Goal: Task Accomplishment & Management: Manage account settings

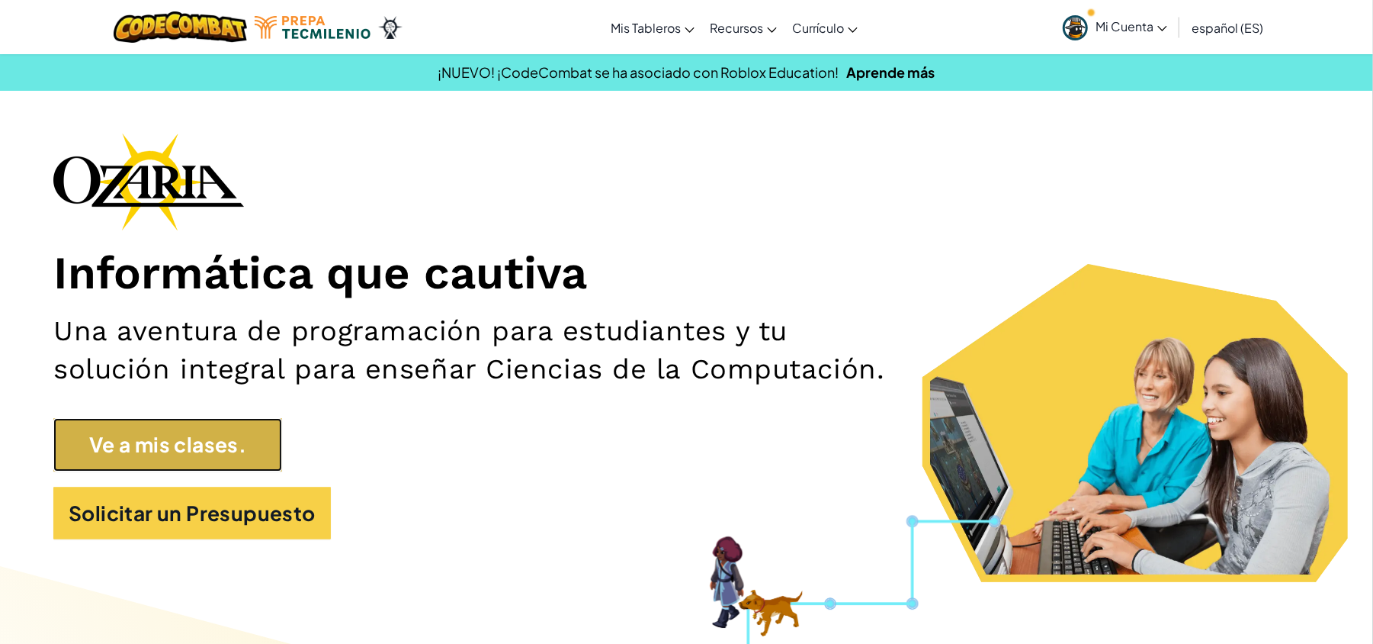
click at [223, 440] on link "Ve a mis clases." at bounding box center [167, 444] width 229 height 53
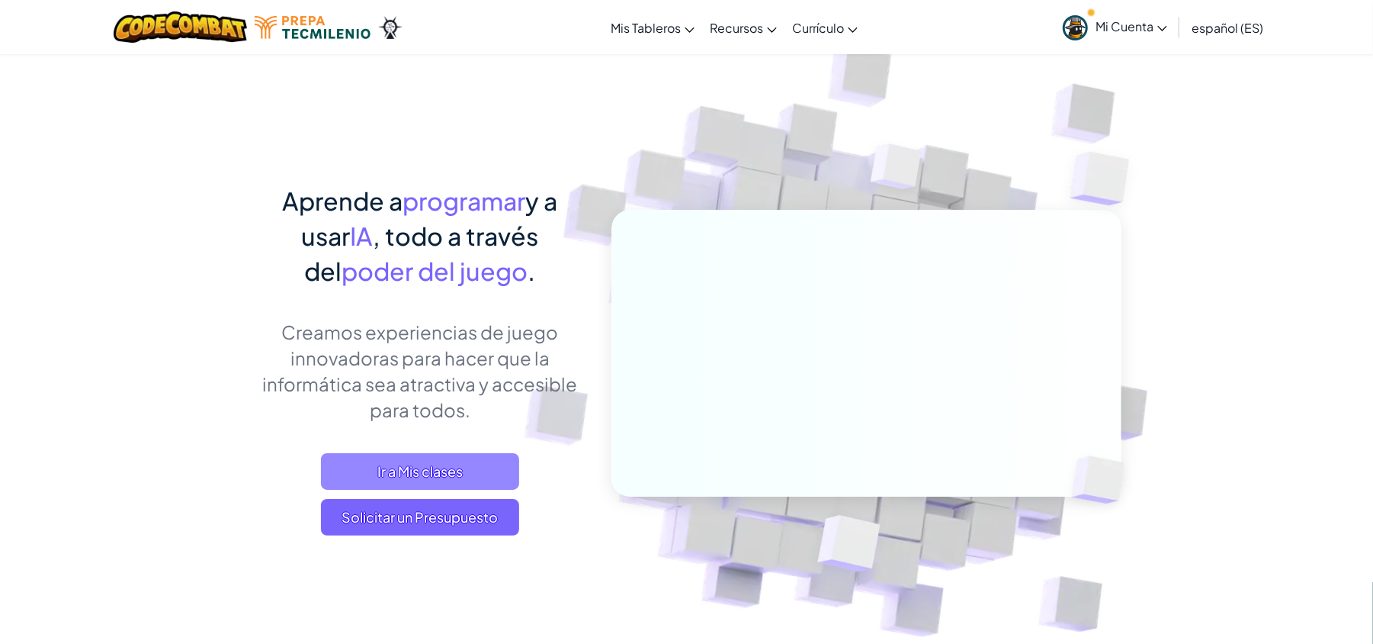
click at [461, 468] on span "Ir a Mis clases" at bounding box center [420, 471] width 198 height 37
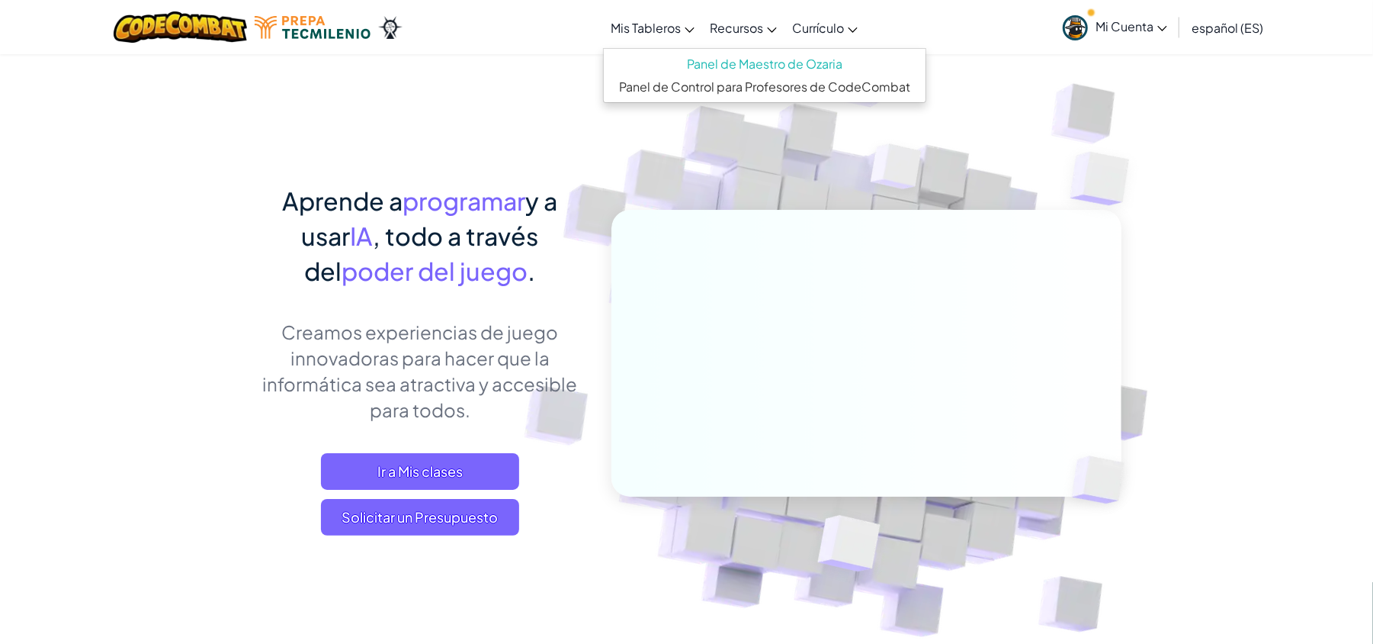
click at [672, 25] on span "Mis Tableros" at bounding box center [646, 28] width 70 height 16
click at [687, 34] on link "Mis Tableros" at bounding box center [652, 27] width 99 height 41
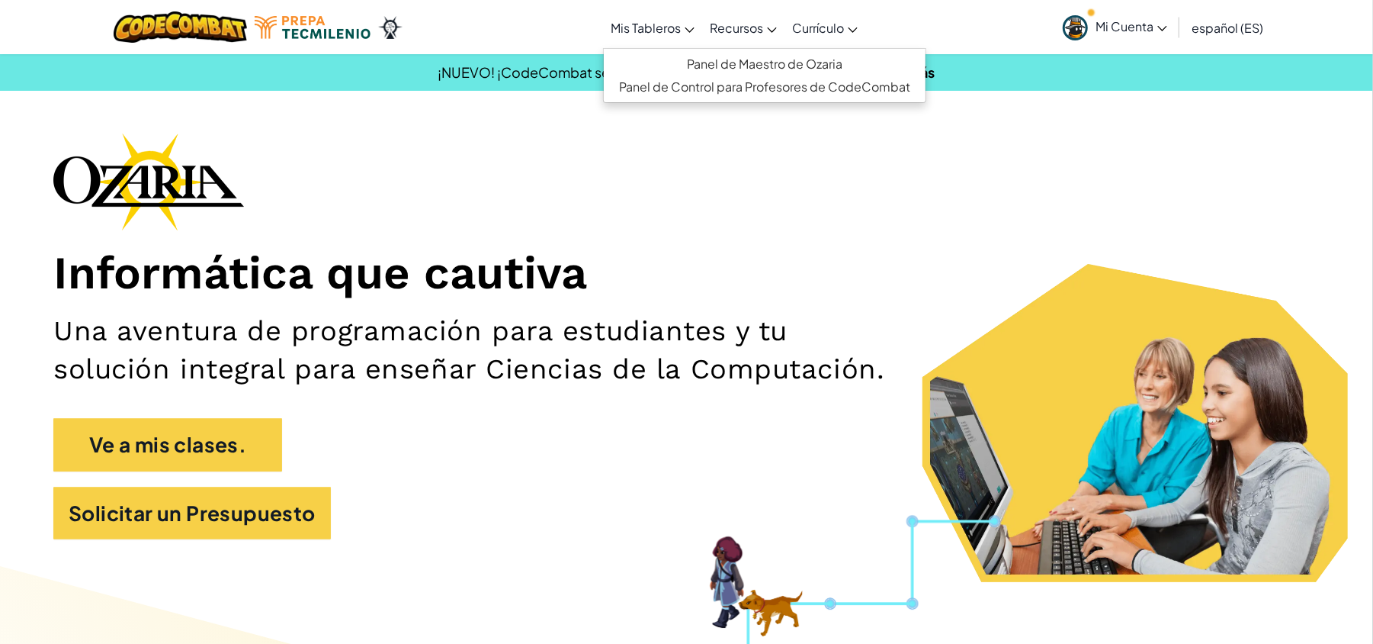
click at [647, 23] on span "Mis Tableros" at bounding box center [646, 28] width 70 height 16
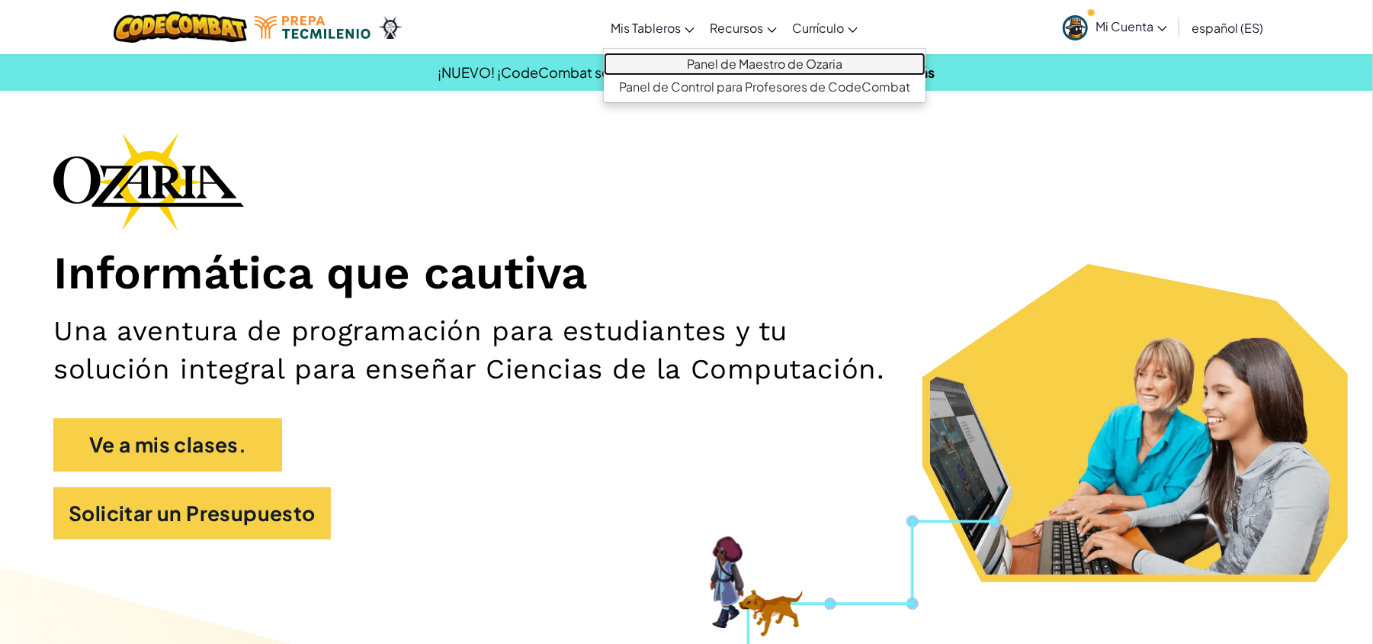
click at [698, 59] on link "Panel de Maestro de Ozaria" at bounding box center [765, 64] width 322 height 23
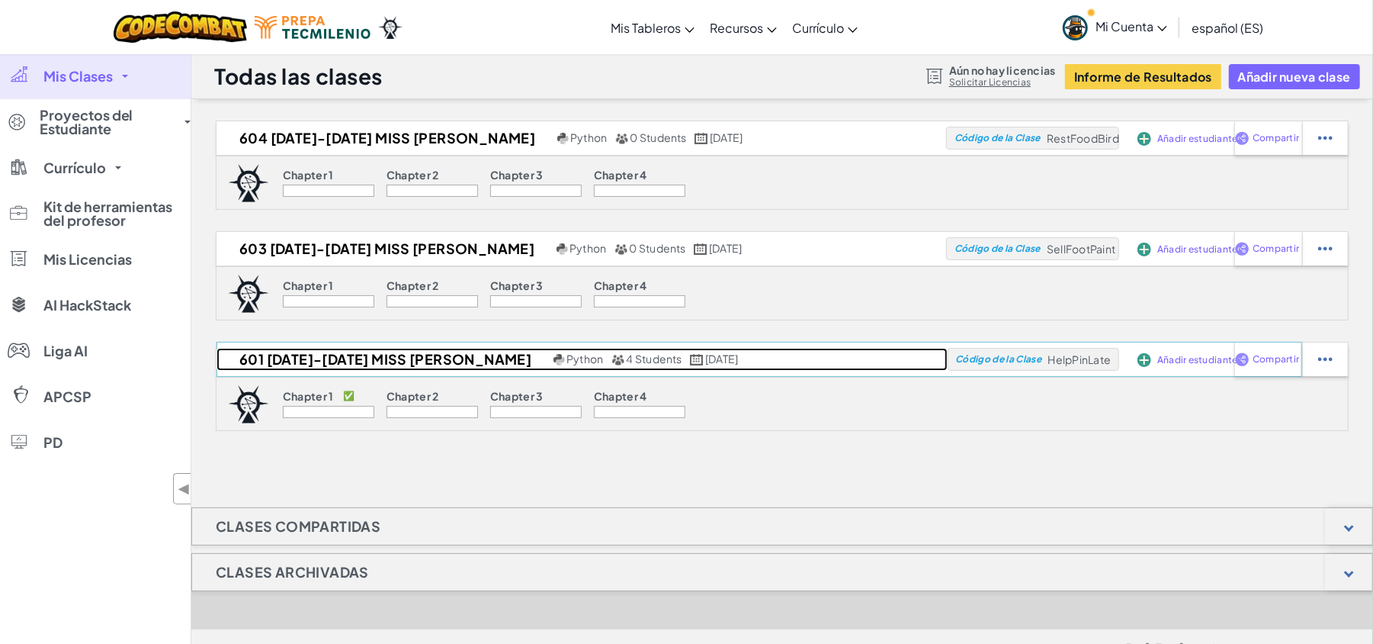
click at [369, 357] on h2 "601 AGOSTO-DICIEMBRE 2025 MISS JAZMIN" at bounding box center [383, 359] width 333 height 23
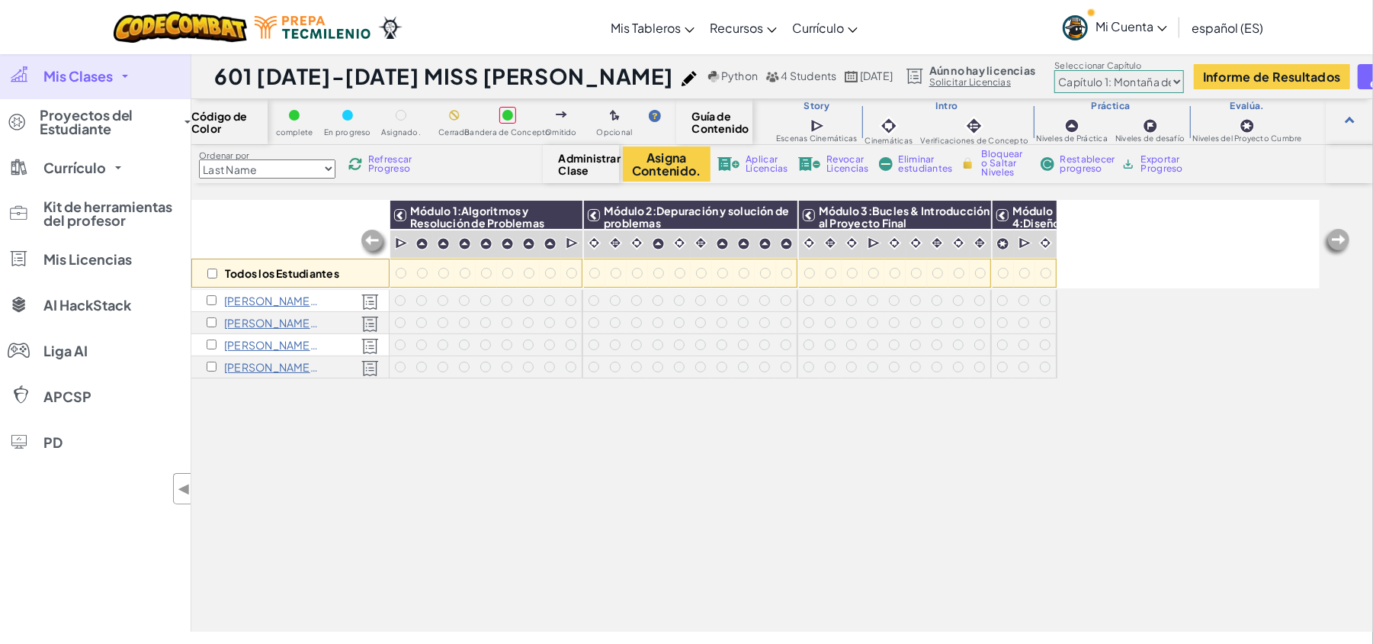
click at [70, 69] on span "Mis Clases" at bounding box center [77, 76] width 69 height 14
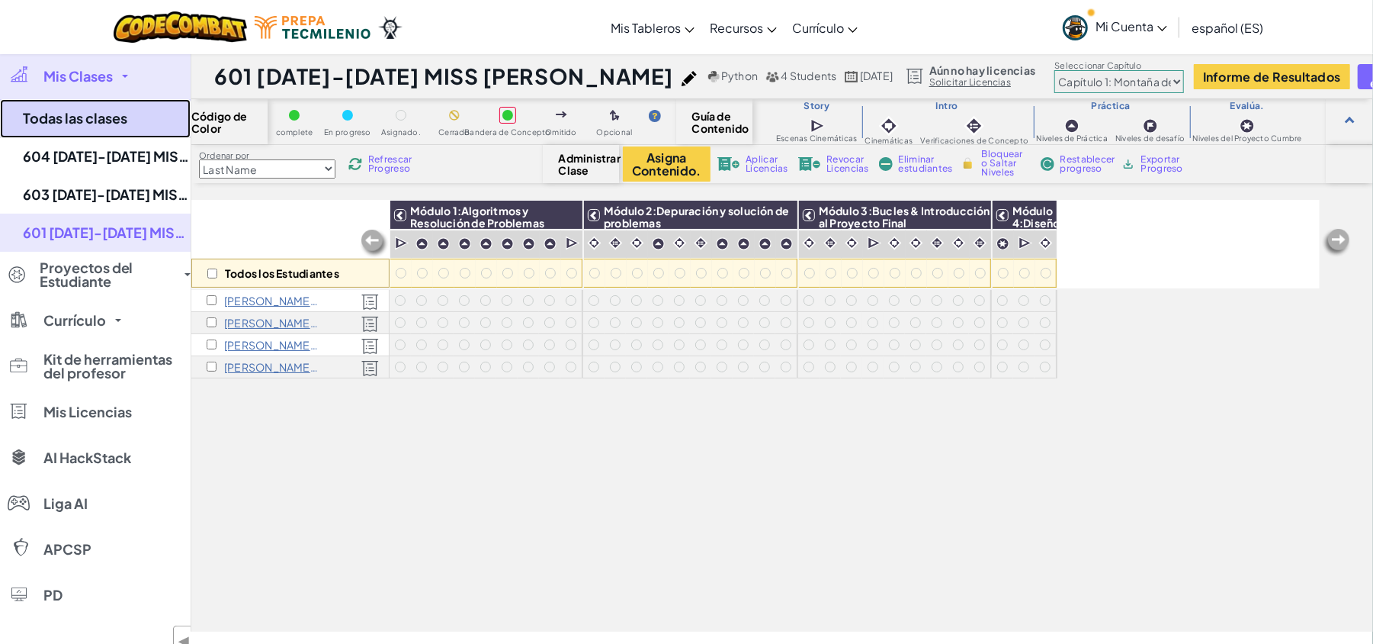
click at [107, 111] on link "Todas las clases" at bounding box center [95, 118] width 191 height 39
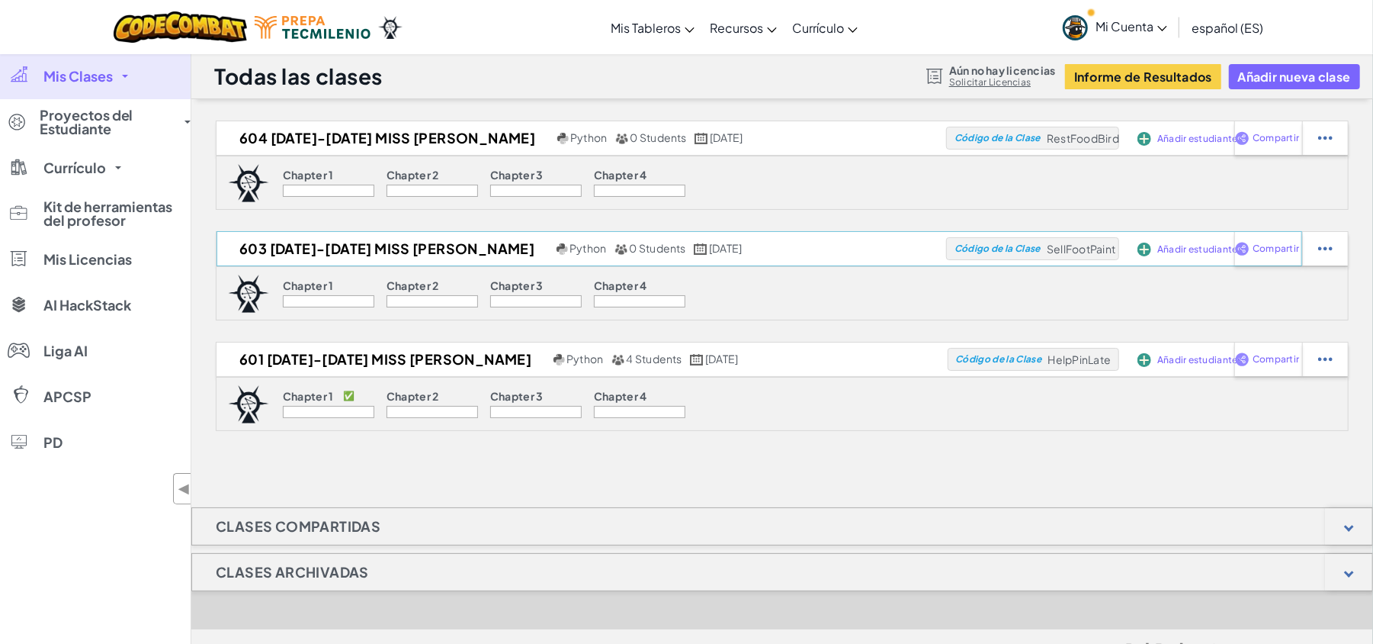
click at [1188, 143] on span "Añadir estudiantes" at bounding box center [1199, 138] width 85 height 9
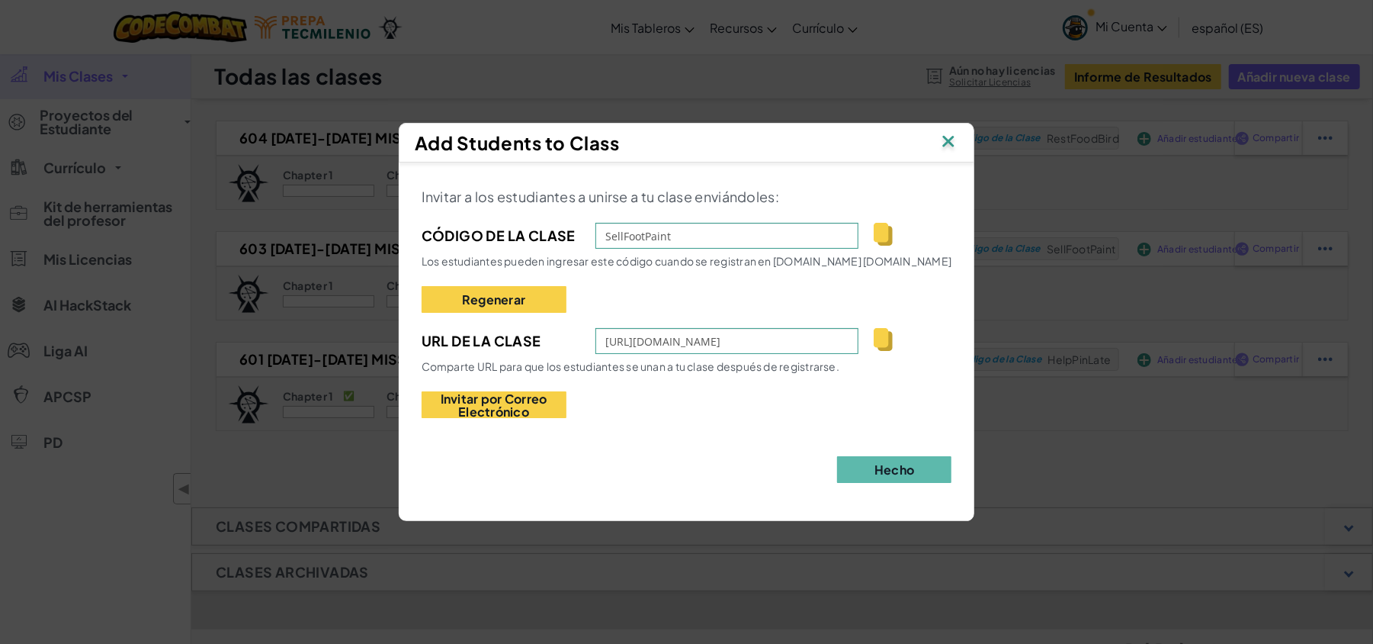
click at [888, 339] on img at bounding box center [883, 339] width 19 height 23
click at [950, 137] on img at bounding box center [949, 142] width 20 height 23
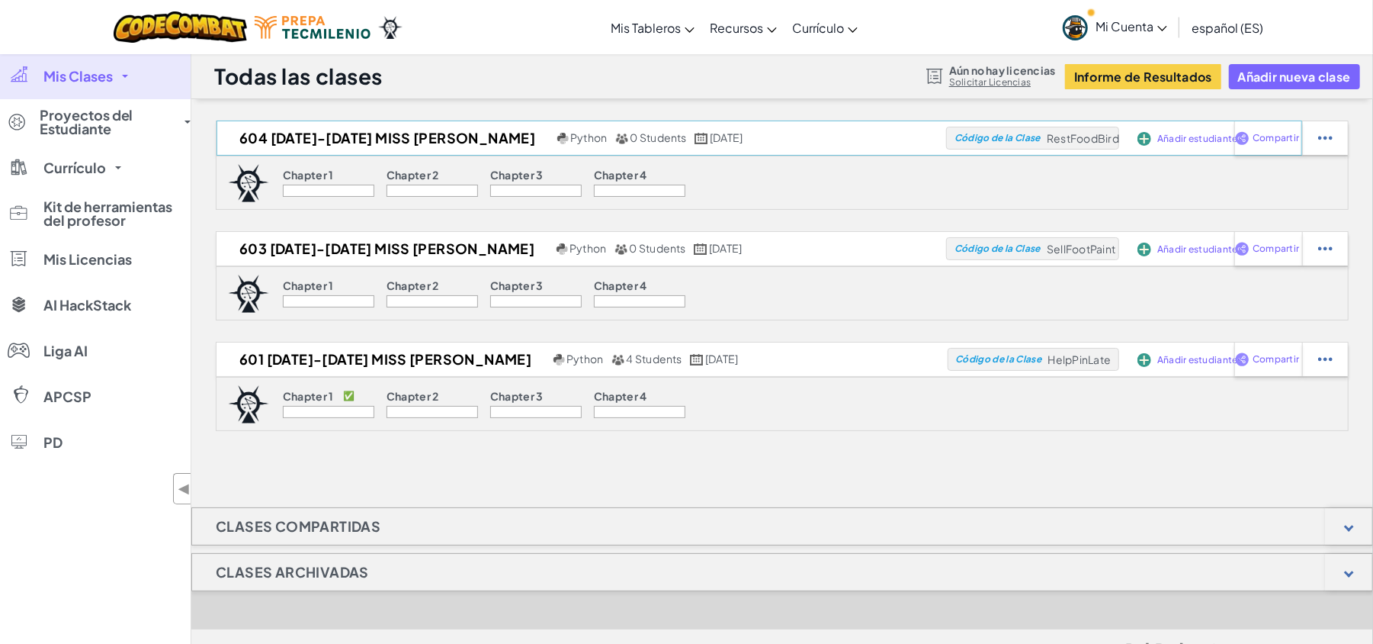
click at [1199, 142] on span "Añadir estudiantes" at bounding box center [1199, 138] width 85 height 9
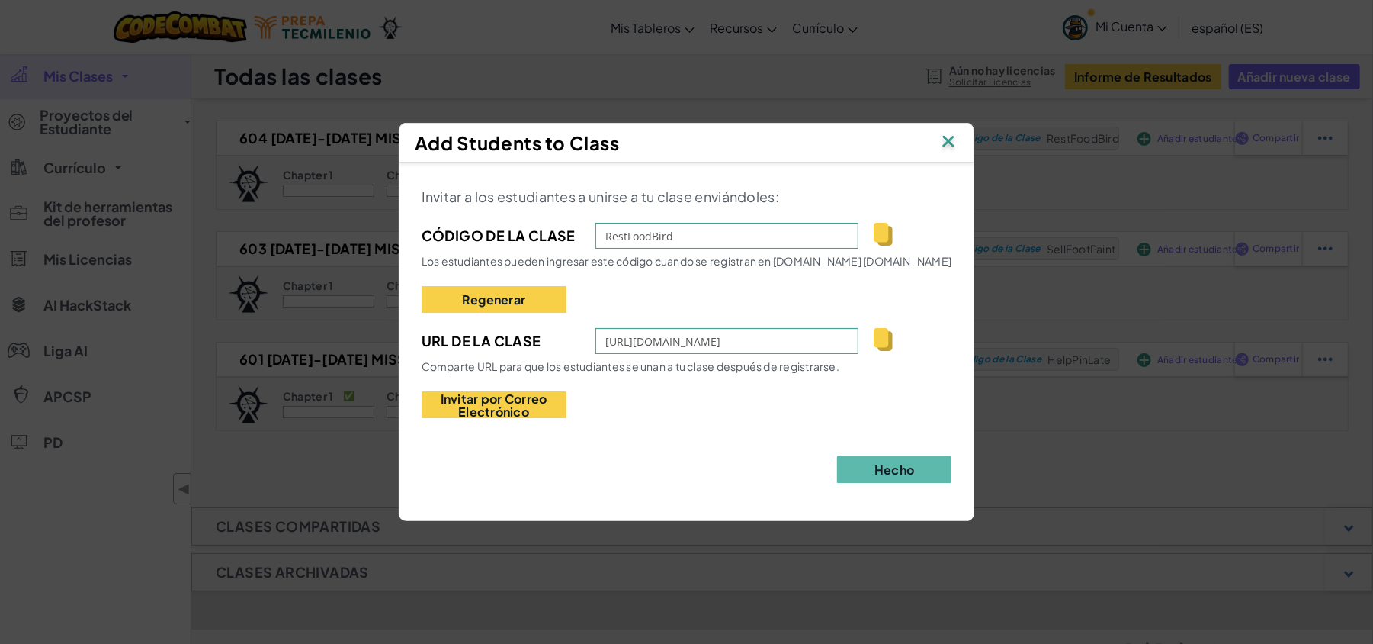
click at [879, 339] on img at bounding box center [883, 339] width 19 height 23
click at [952, 132] on img at bounding box center [949, 142] width 20 height 23
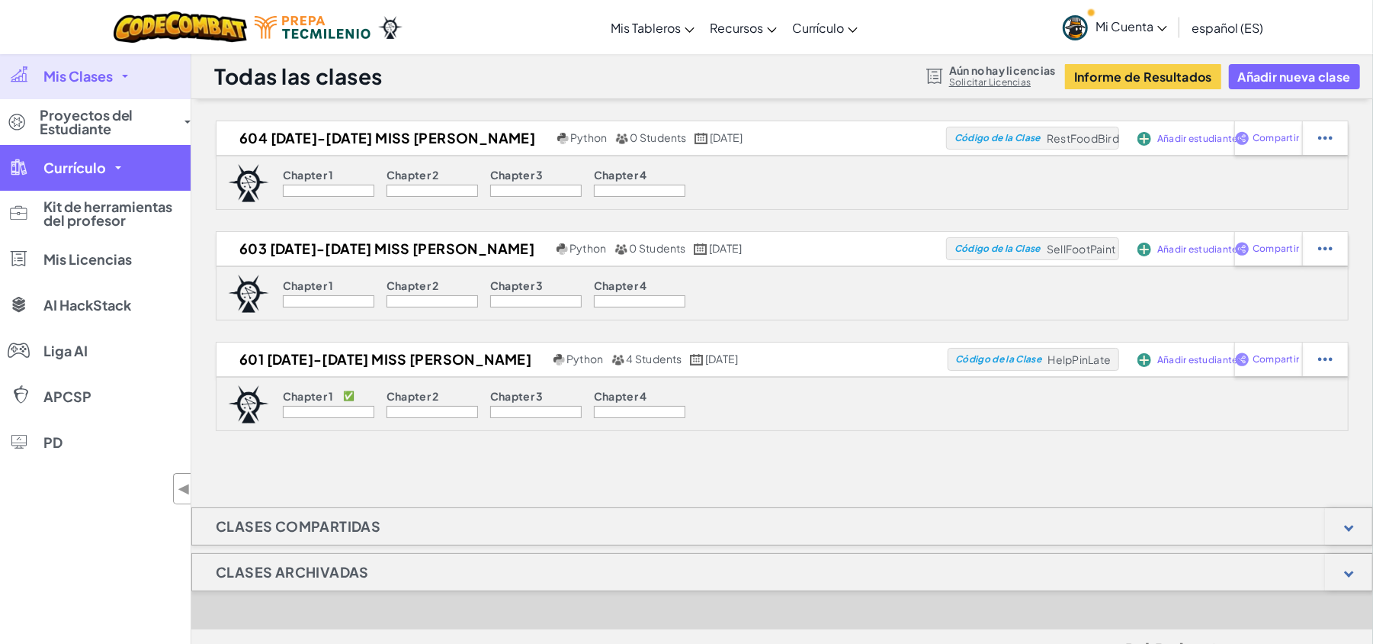
click at [116, 171] on link "Currículo" at bounding box center [95, 168] width 191 height 46
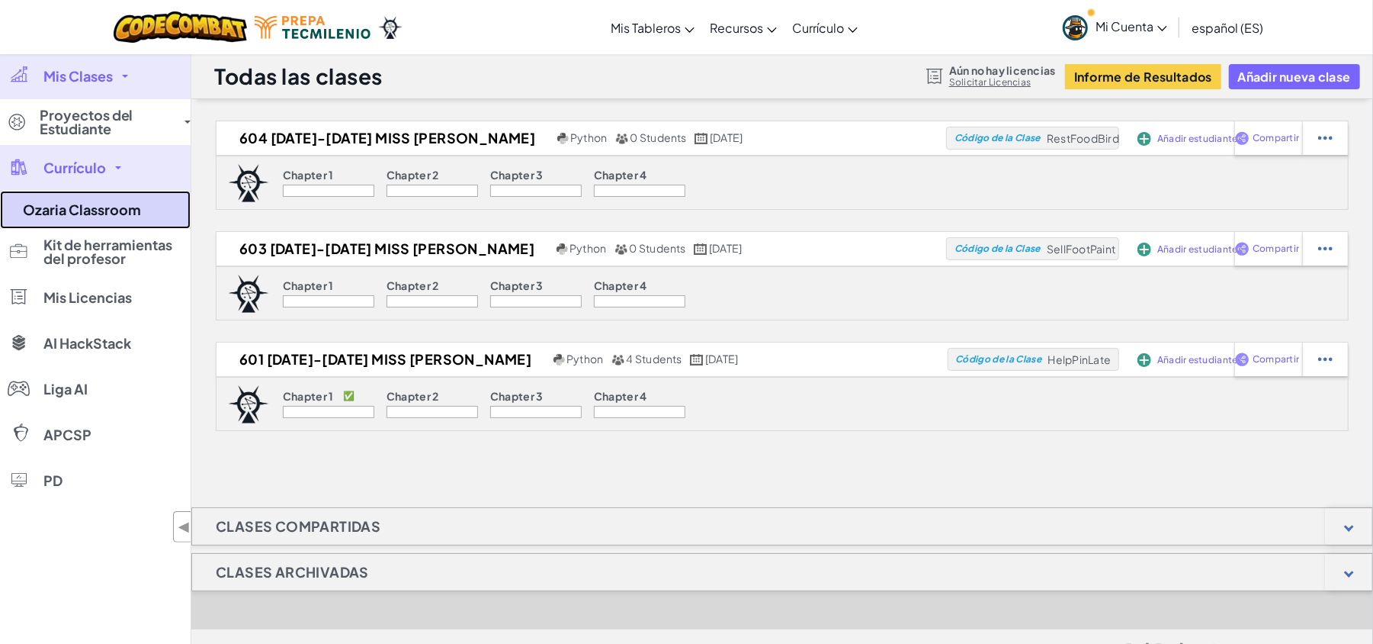
click at [130, 223] on link "Ozaria Classroom" at bounding box center [95, 210] width 191 height 38
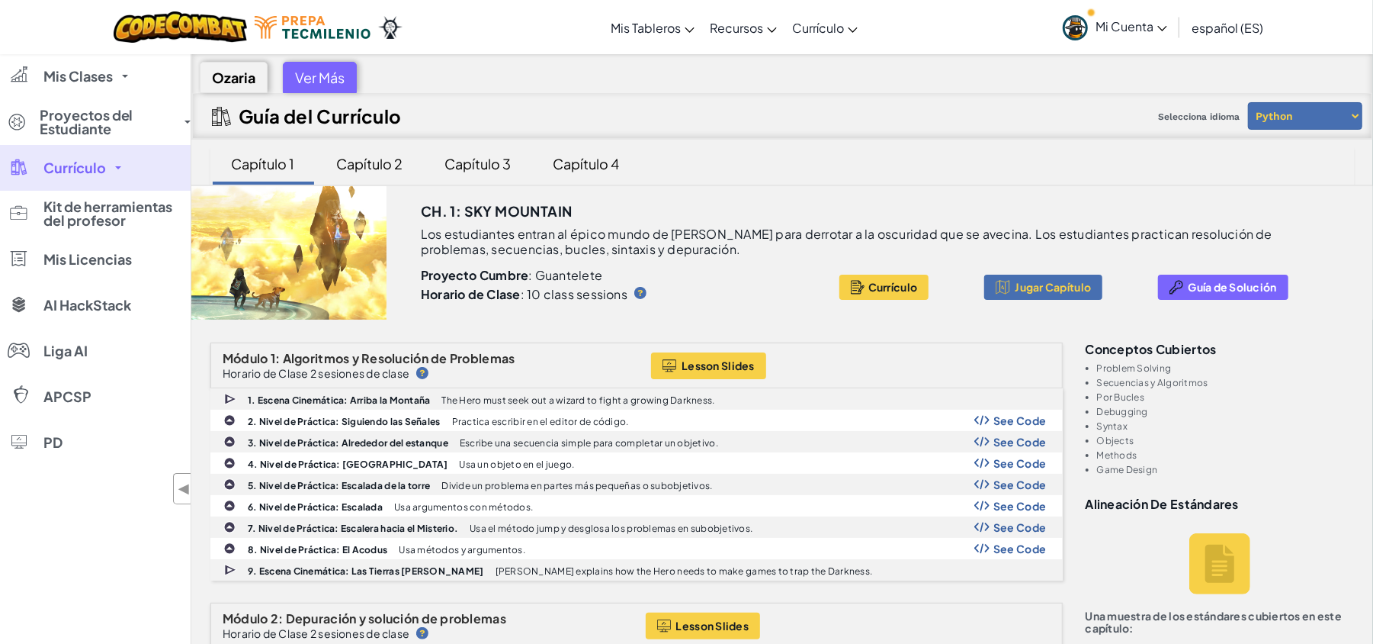
click at [111, 183] on link "Currículo" at bounding box center [95, 168] width 191 height 46
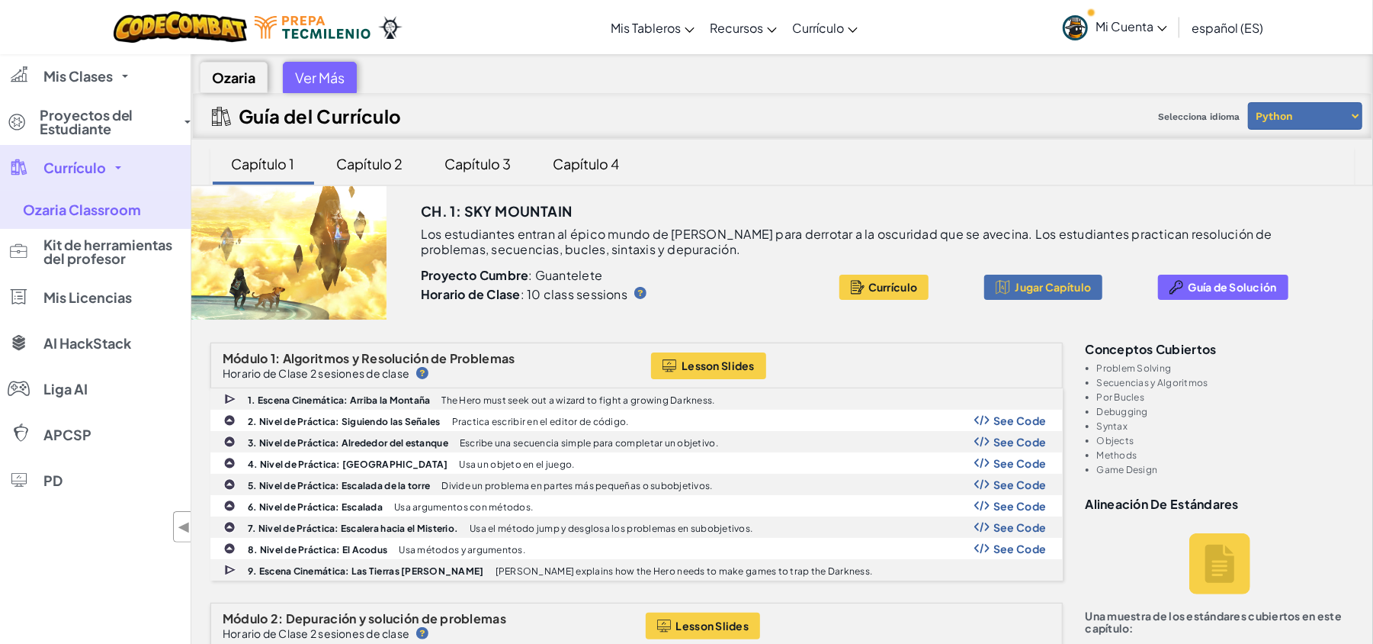
click at [111, 183] on link "Currículo" at bounding box center [95, 168] width 191 height 46
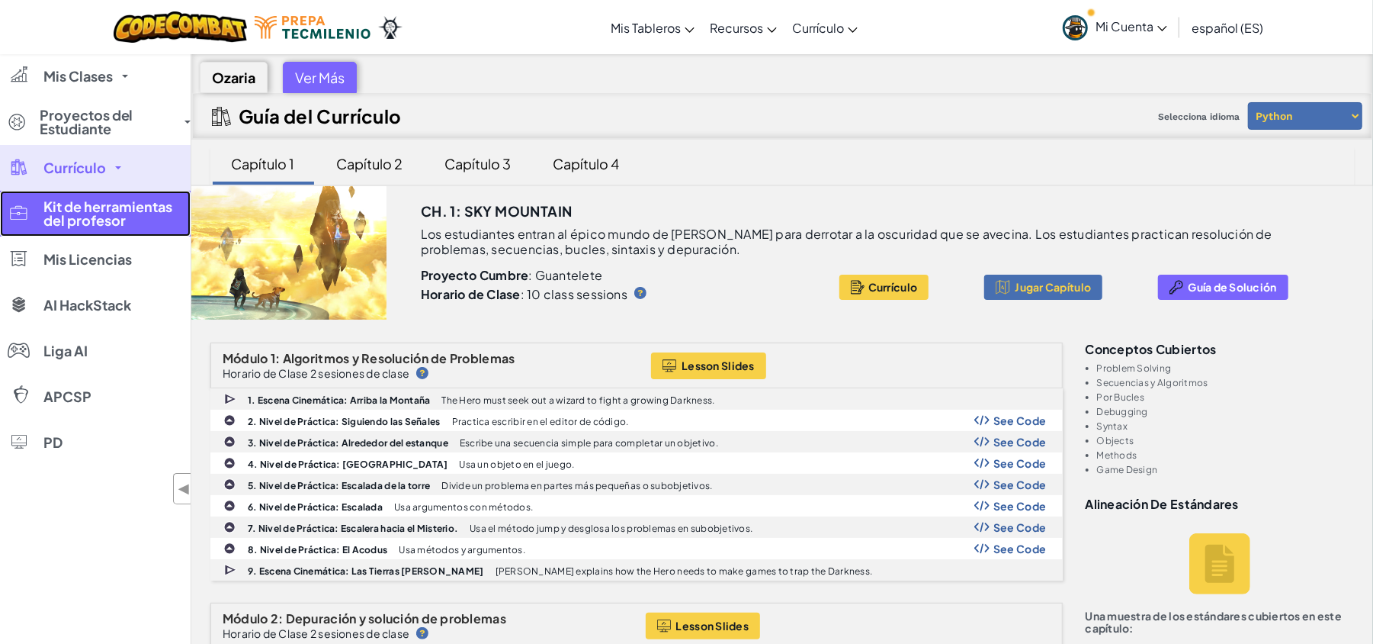
click at [111, 214] on span "Kit de herramientas del profesor" at bounding box center [111, 213] width 137 height 27
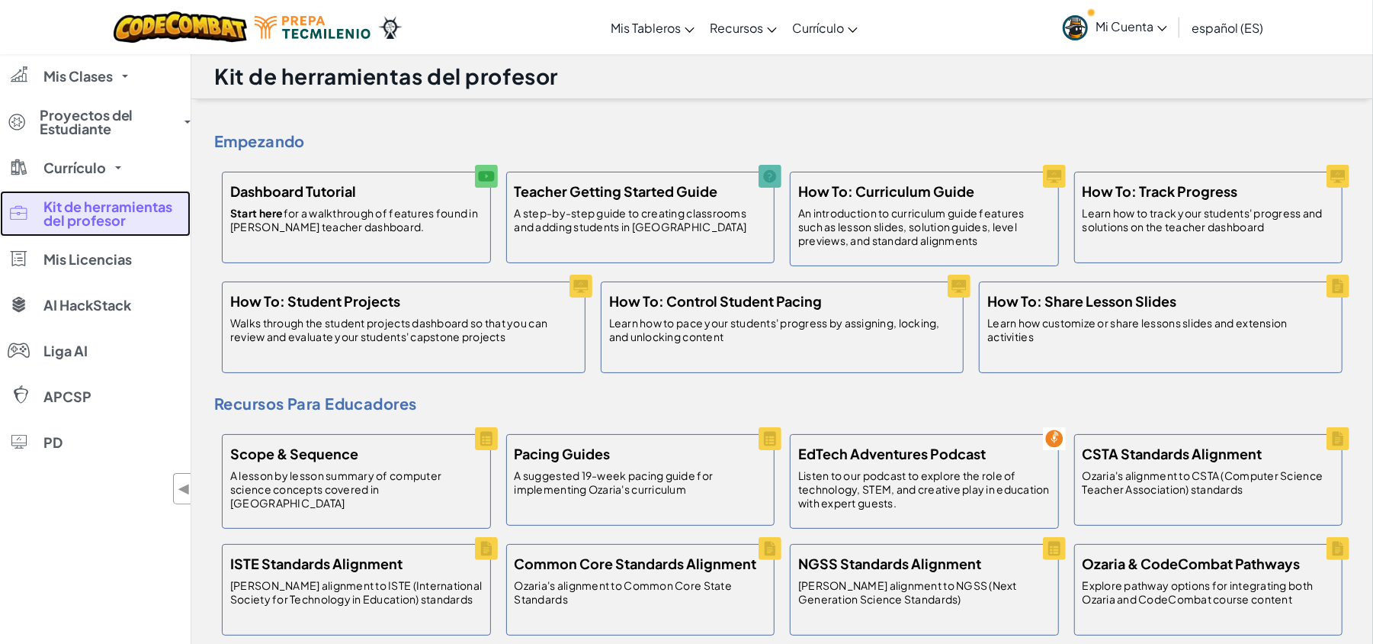
click at [111, 214] on span "Kit de herramientas del profesor" at bounding box center [111, 213] width 137 height 27
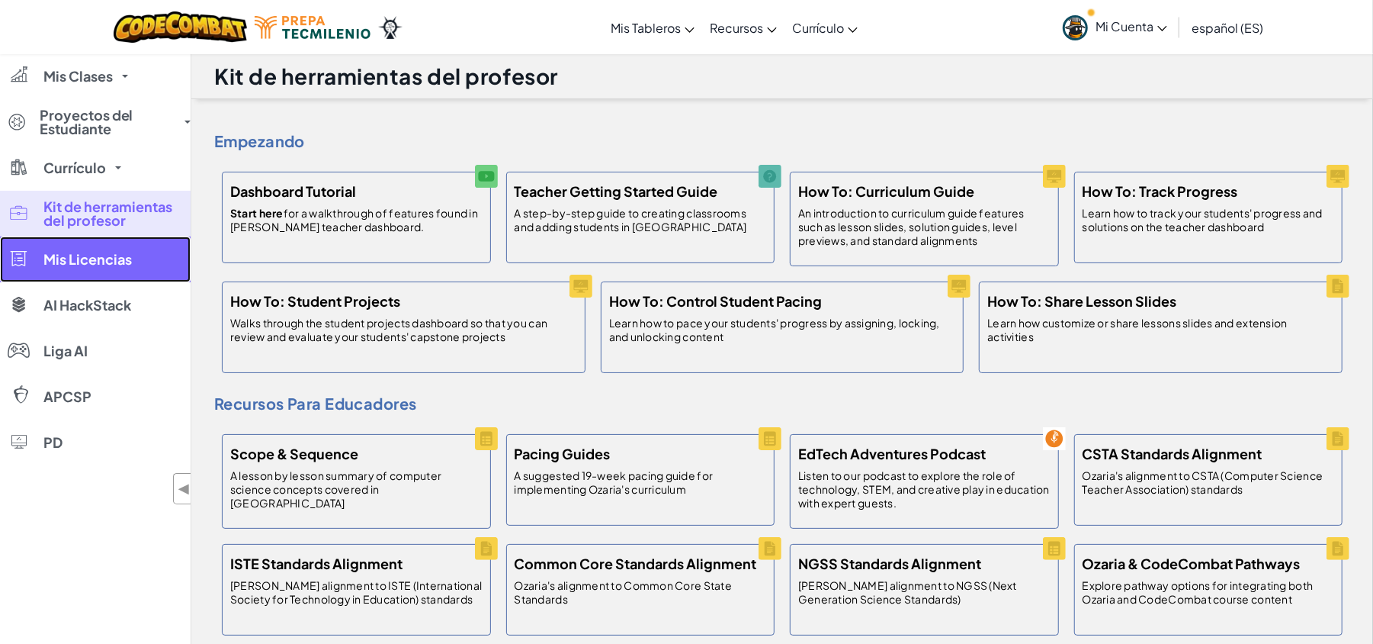
click at [107, 259] on span "Mis Licencias" at bounding box center [87, 259] width 88 height 14
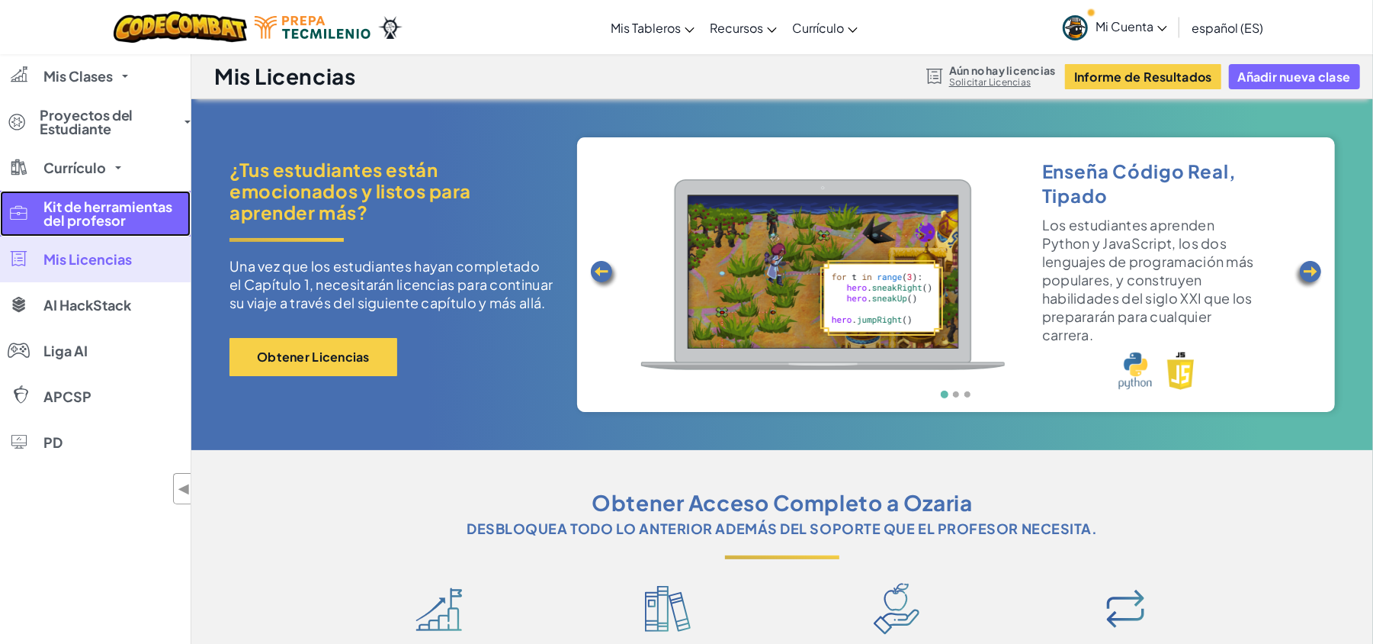
click at [108, 218] on span "Kit de herramientas del profesor" at bounding box center [111, 213] width 137 height 27
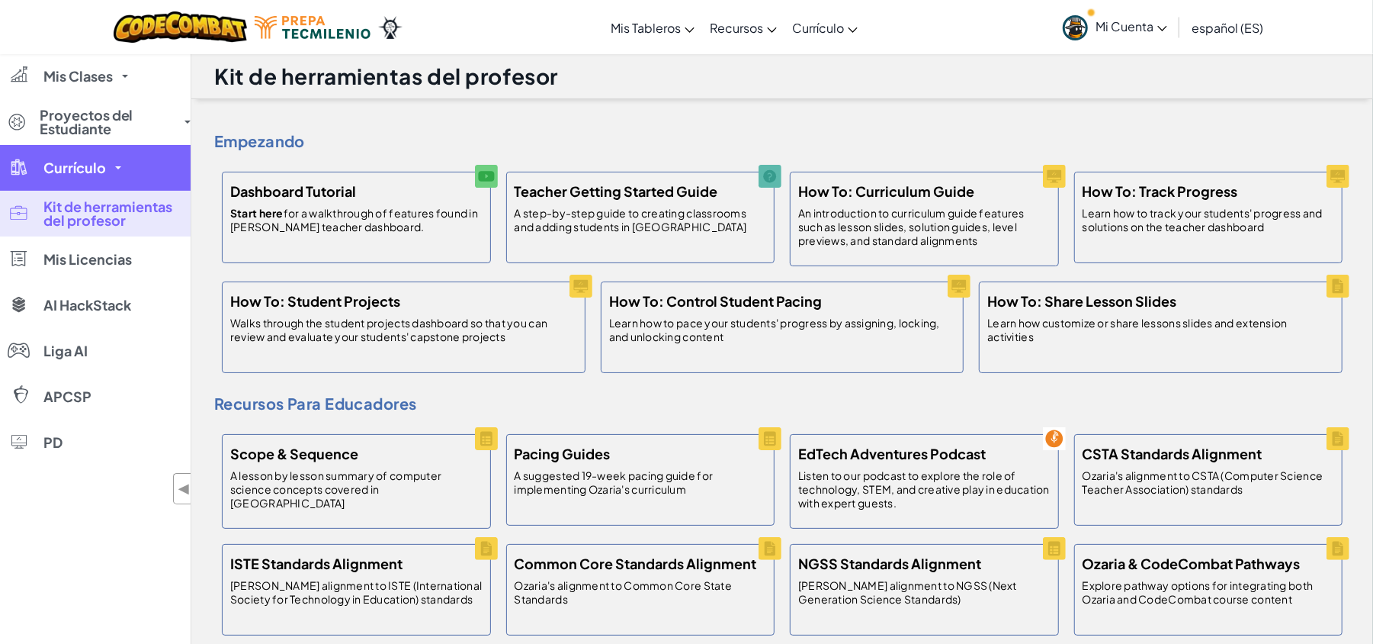
click at [108, 185] on link "Currículo" at bounding box center [95, 168] width 191 height 46
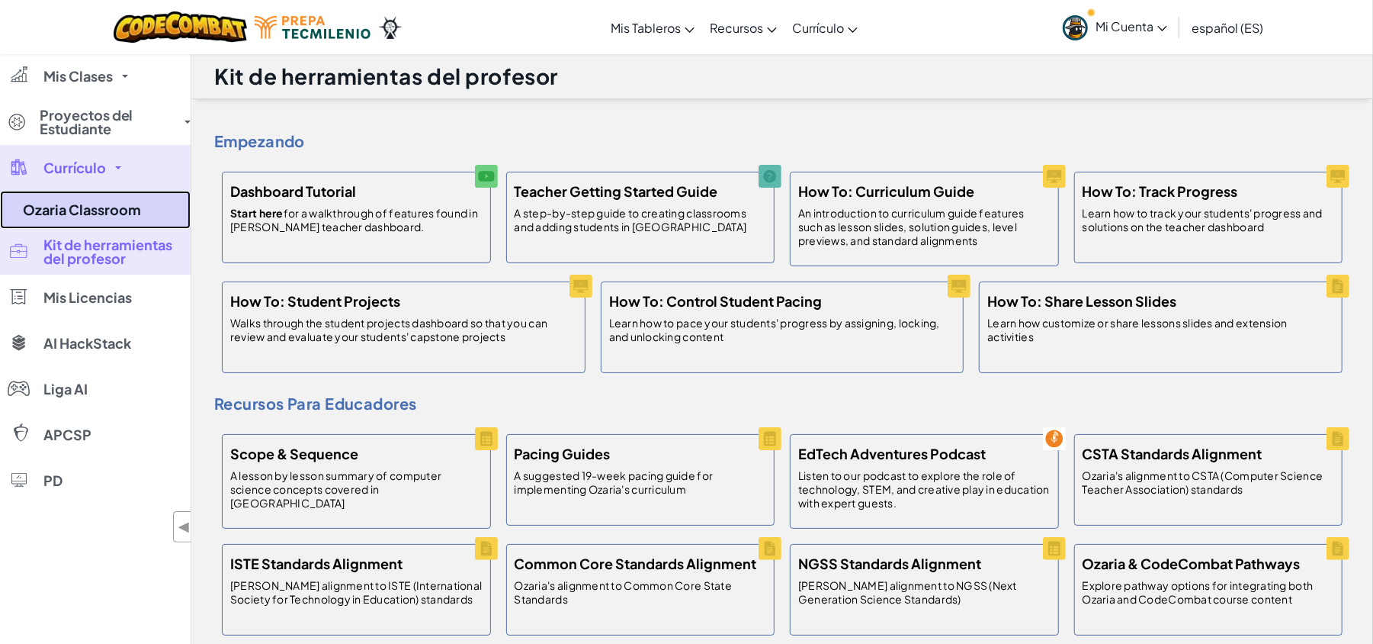
click at [111, 203] on link "Ozaria Classroom" at bounding box center [95, 210] width 191 height 38
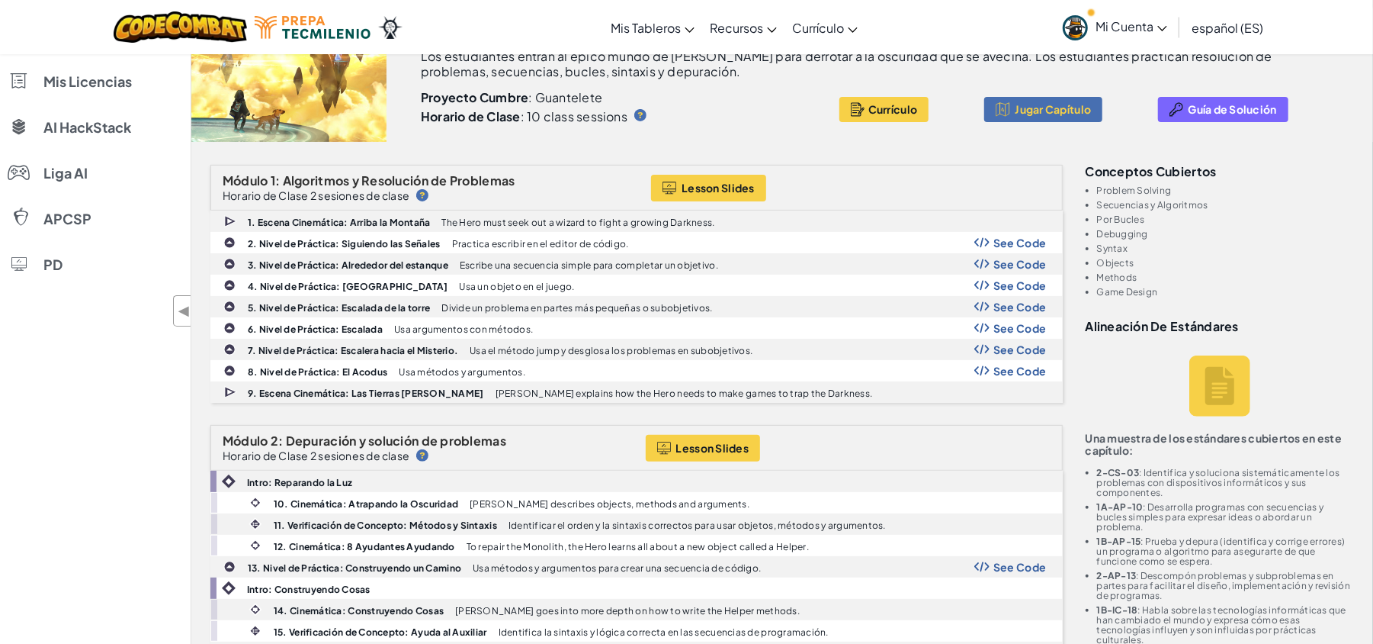
scroll to position [150, 0]
